Goal: Task Accomplishment & Management: Manage account settings

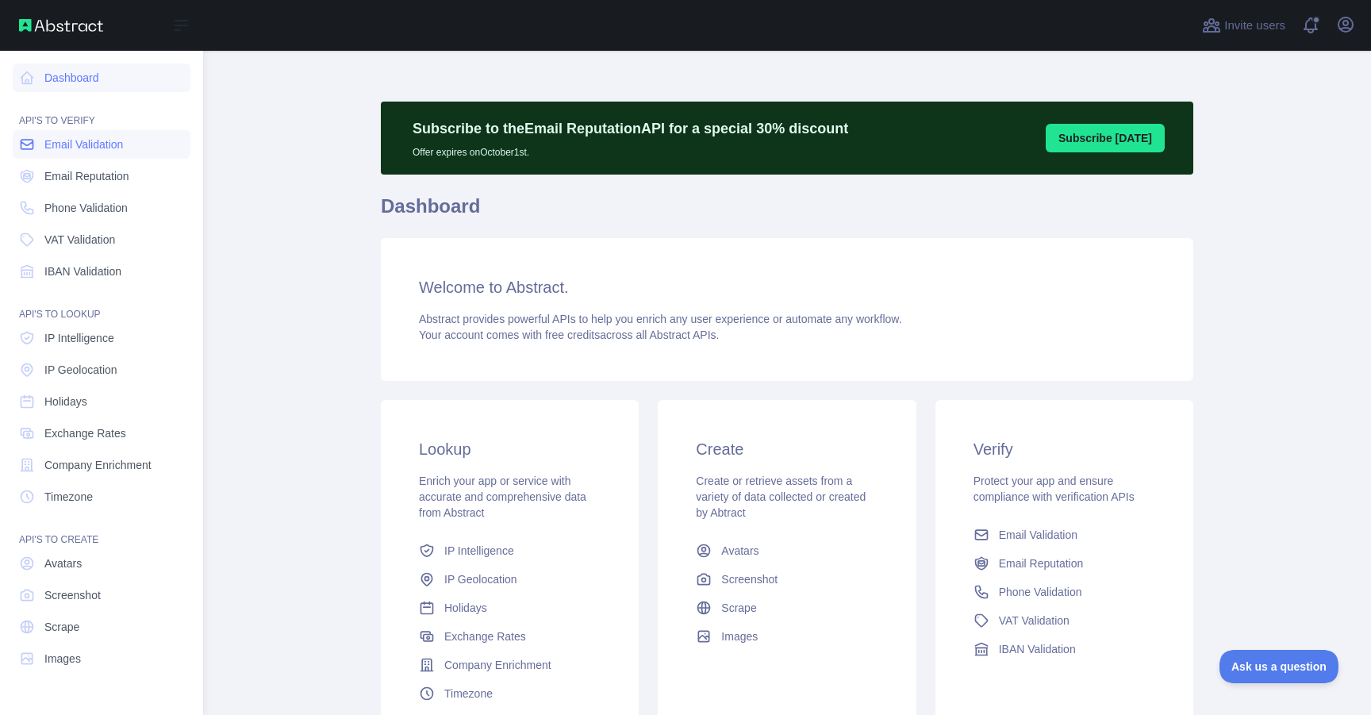
click at [79, 151] on span "Email Validation" at bounding box center [83, 144] width 79 height 16
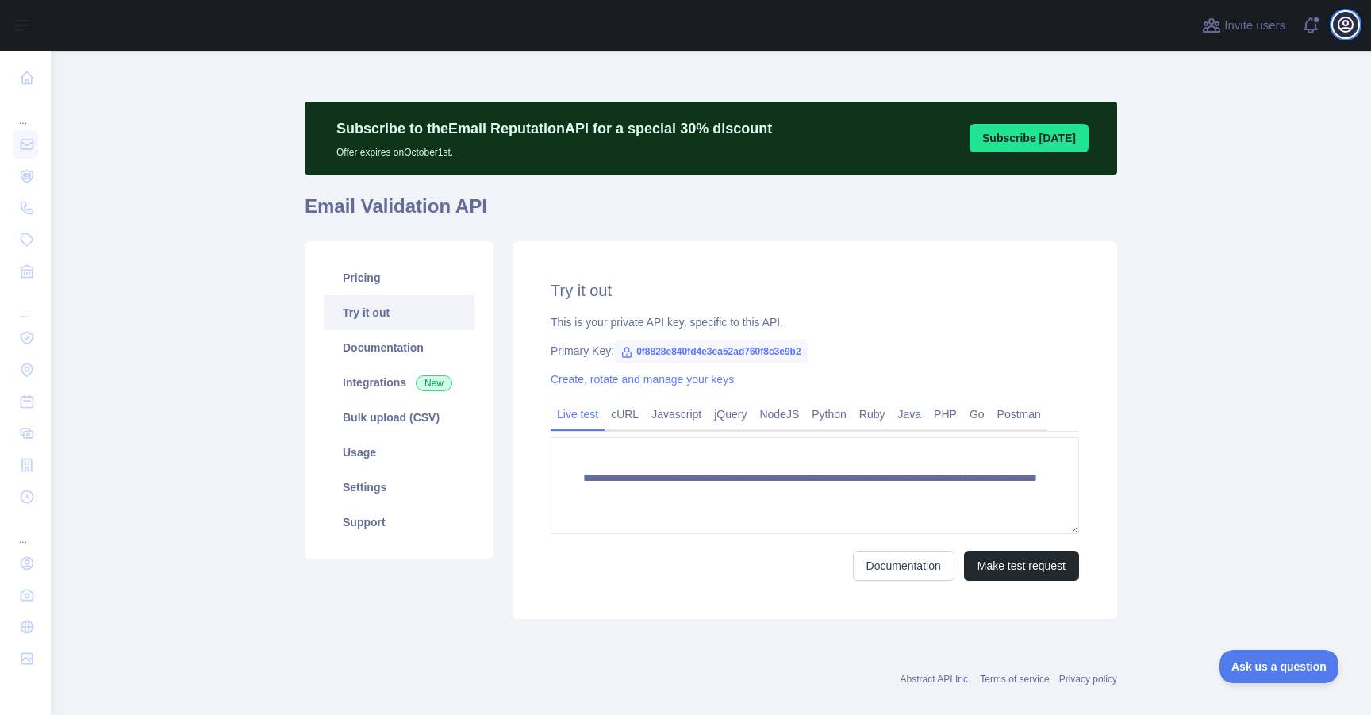
click at [1349, 26] on icon "button" at bounding box center [1345, 24] width 19 height 19
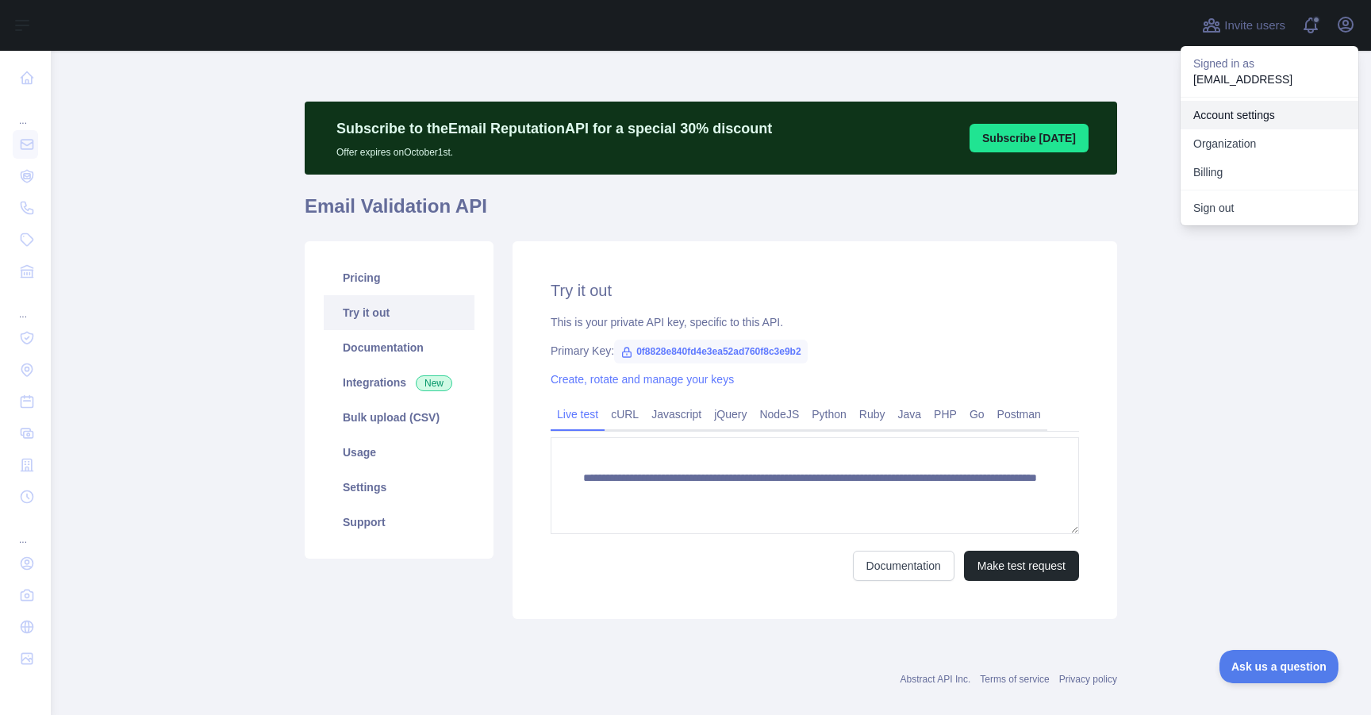
click at [1252, 114] on link "Account settings" at bounding box center [1269, 115] width 178 height 29
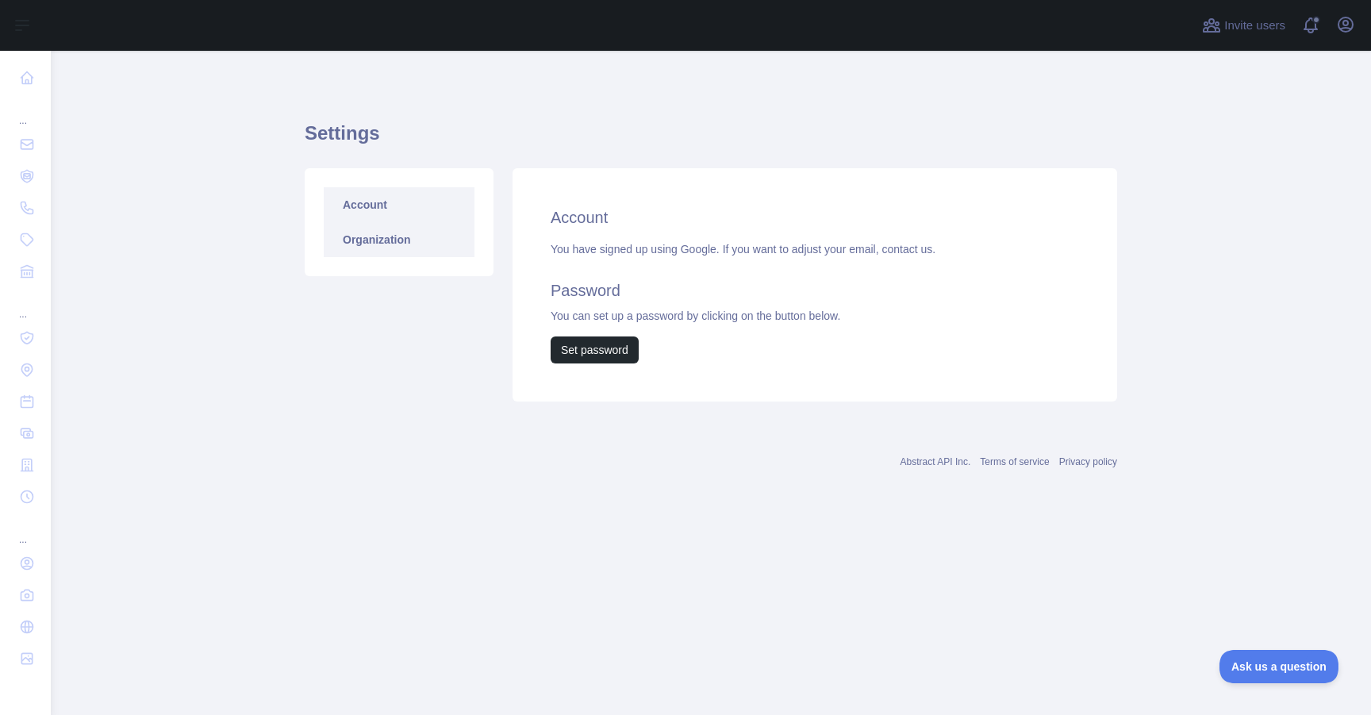
click at [412, 237] on link "Organization" at bounding box center [399, 239] width 151 height 35
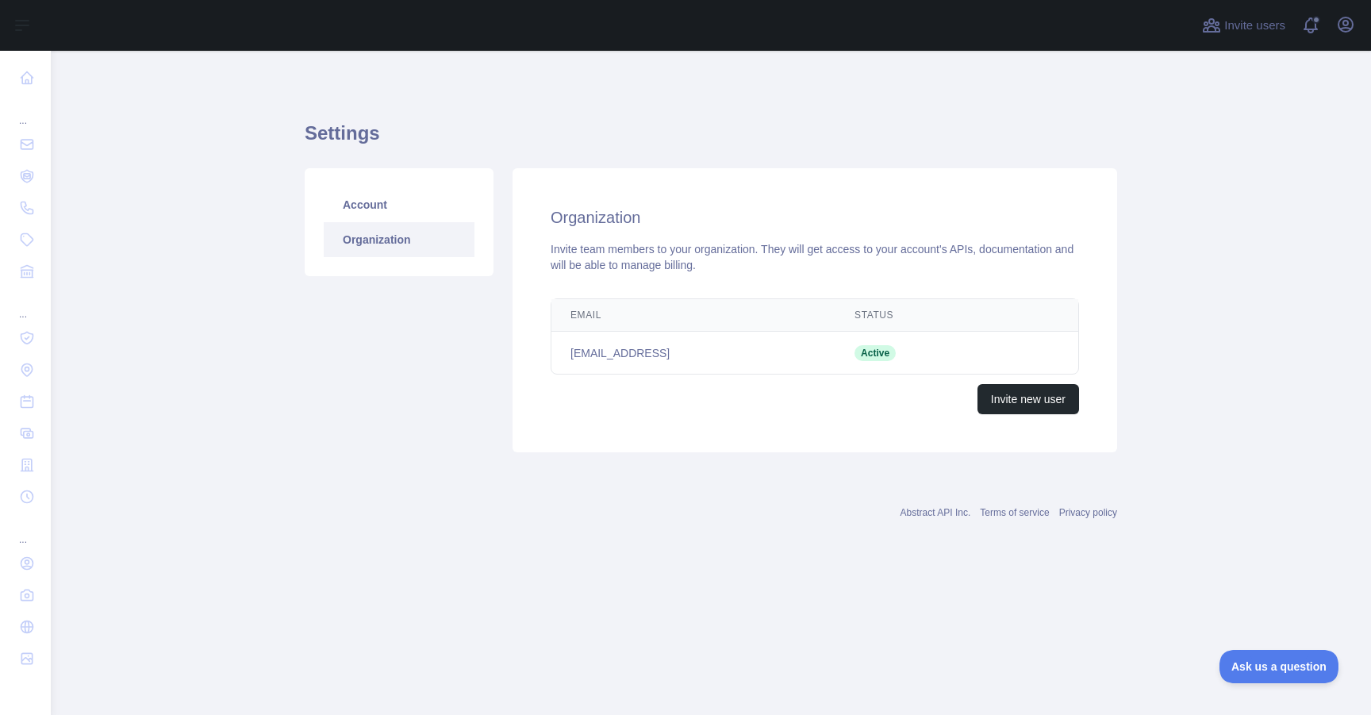
click at [1349, 36] on div "Open user menu" at bounding box center [1345, 26] width 25 height 28
click at [1346, 22] on icon "button" at bounding box center [1345, 24] width 19 height 19
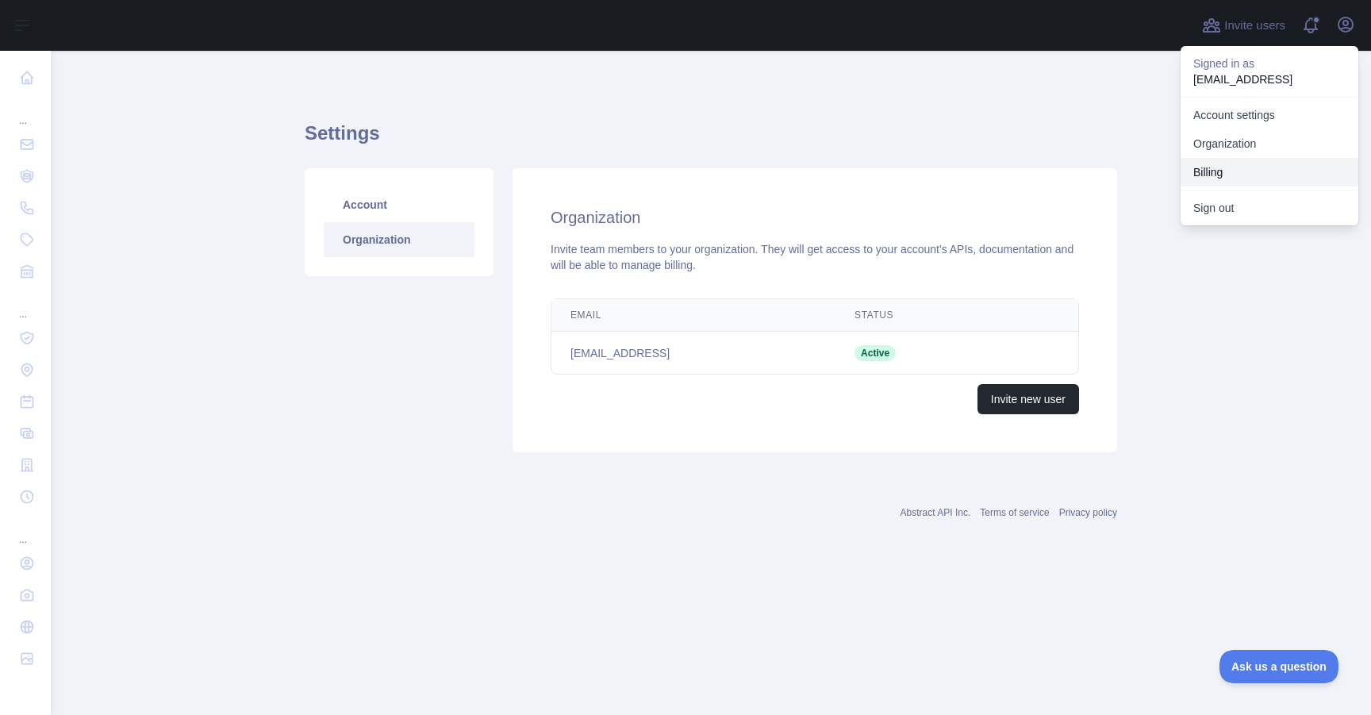
click at [1267, 170] on button "Billing" at bounding box center [1269, 172] width 178 height 29
